Goal: Transaction & Acquisition: Book appointment/travel/reservation

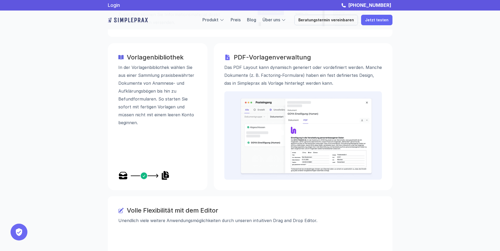
scroll to position [659, 0]
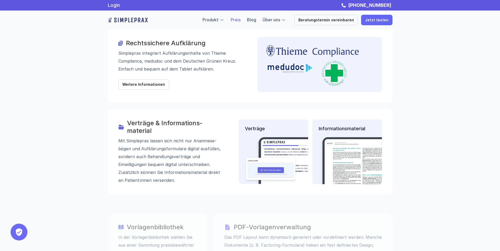
click at [239, 20] on link "Preis" at bounding box center [236, 19] width 10 height 5
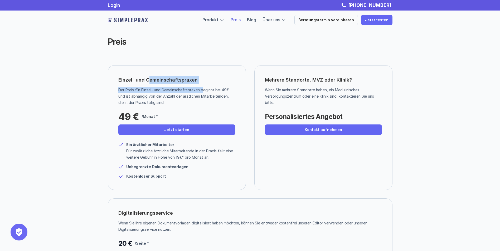
drag, startPoint x: 147, startPoint y: 81, endPoint x: 203, endPoint y: 81, distance: 55.9
click at [203, 81] on div "Einzel- und Gemeinschaftspraxen Der Preis für Einzel- und Gemeinschaftspraxen b…" at bounding box center [177, 127] width 138 height 125
drag, startPoint x: 203, startPoint y: 81, endPoint x: 197, endPoint y: 79, distance: 7.1
click at [197, 79] on div "Einzel- und Gemeinschaftspraxen Der Preis für Einzel- und Gemeinschaftspraxen b…" at bounding box center [177, 127] width 138 height 125
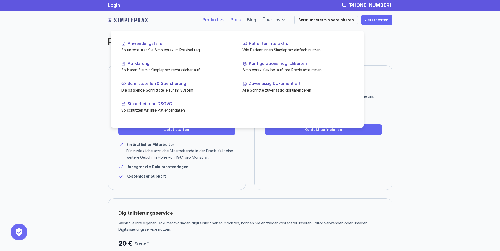
click at [218, 18] on link "Produkt" at bounding box center [210, 19] width 16 height 5
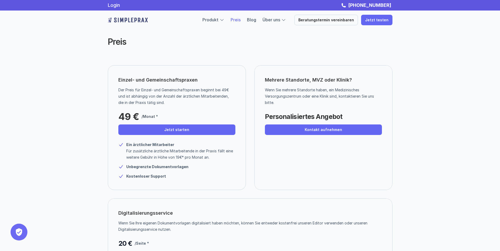
click at [141, 18] on img at bounding box center [128, 20] width 40 height 8
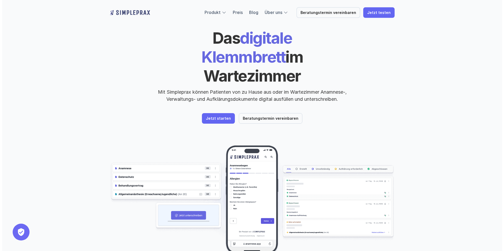
scroll to position [26, 0]
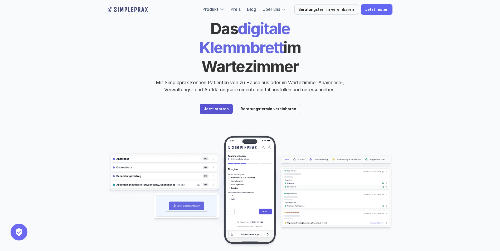
click at [217, 107] on p "Jetzt starten" at bounding box center [216, 109] width 25 height 4
click at [274, 107] on p "Beratungstermin vereinbaren" at bounding box center [269, 109] width 56 height 4
